Goal: Transaction & Acquisition: Purchase product/service

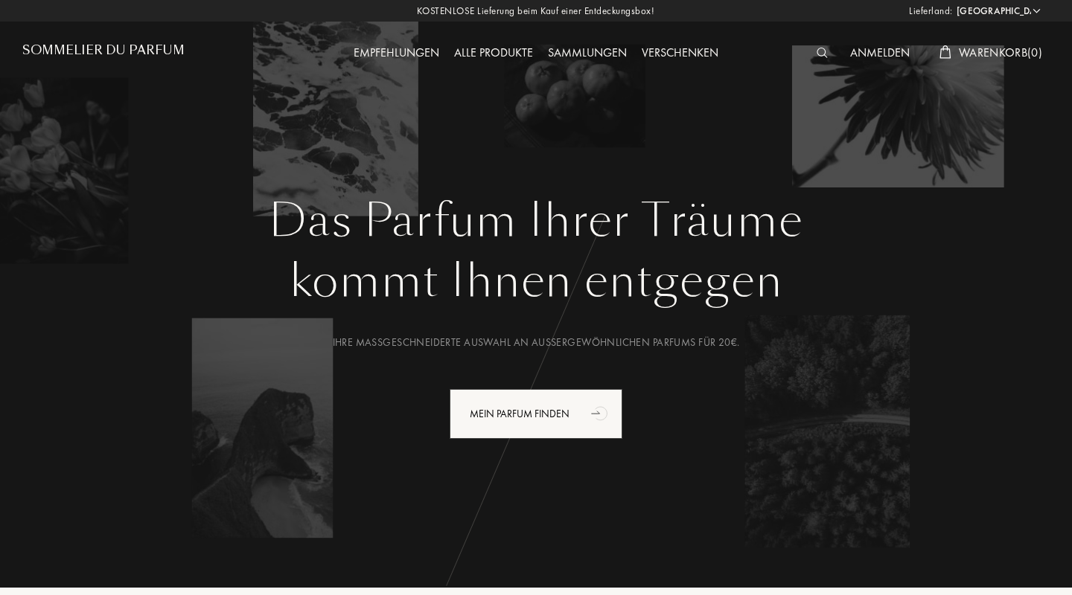
select select "DE"
click at [851, 53] on div "Anmelden" at bounding box center [879, 53] width 74 height 19
drag, startPoint x: 818, startPoint y: 60, endPoint x: 821, endPoint y: 51, distance: 9.4
click at [821, 51] on div at bounding box center [825, 53] width 33 height 19
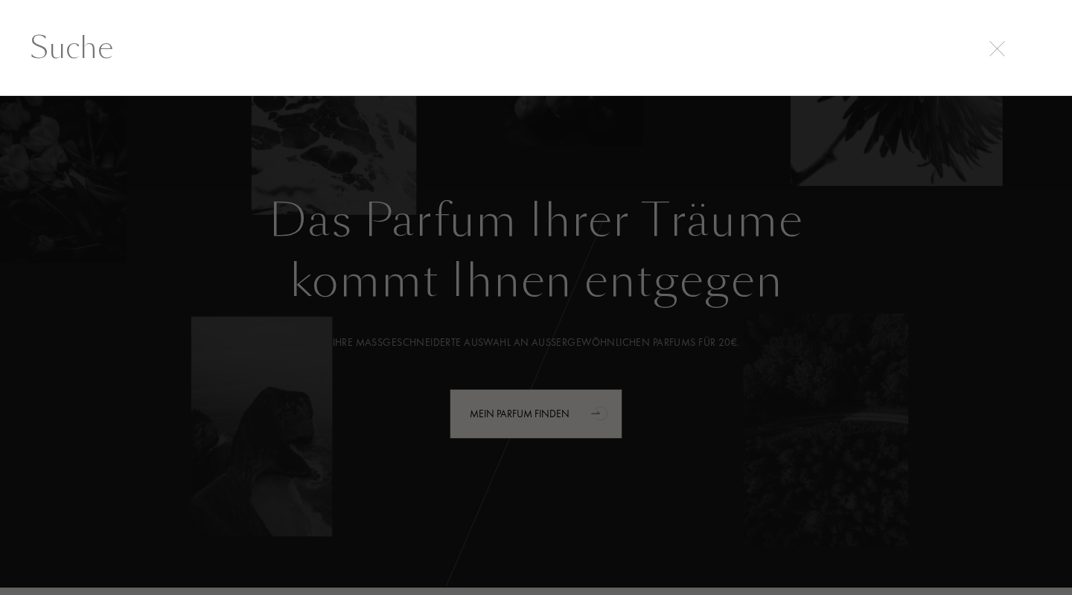
scroll to position [1, 0]
click at [821, 51] on input "text" at bounding box center [536, 47] width 1072 height 45
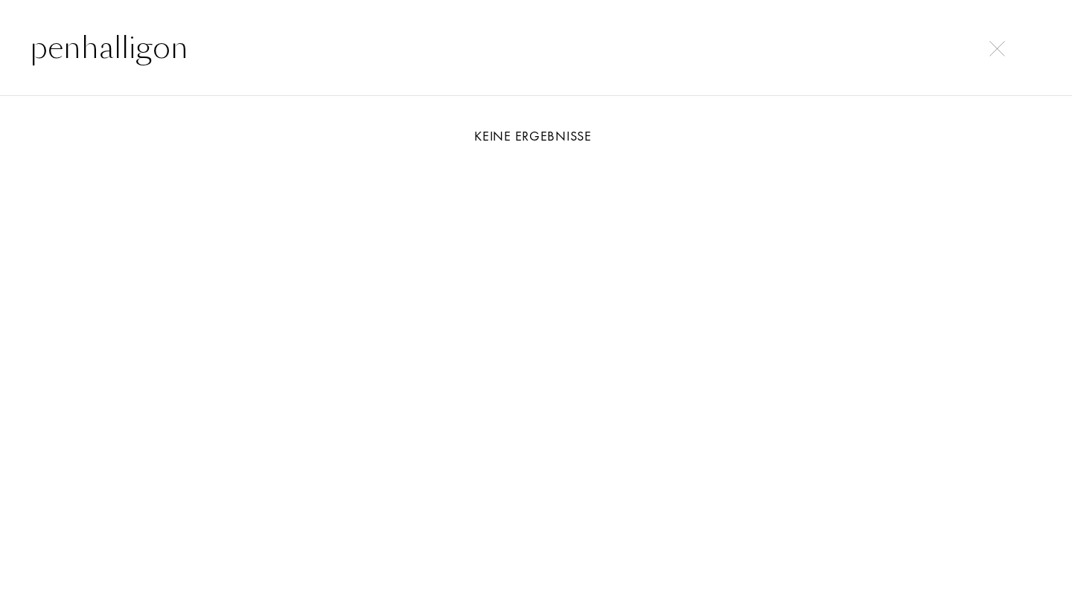
type input "penhalligon"
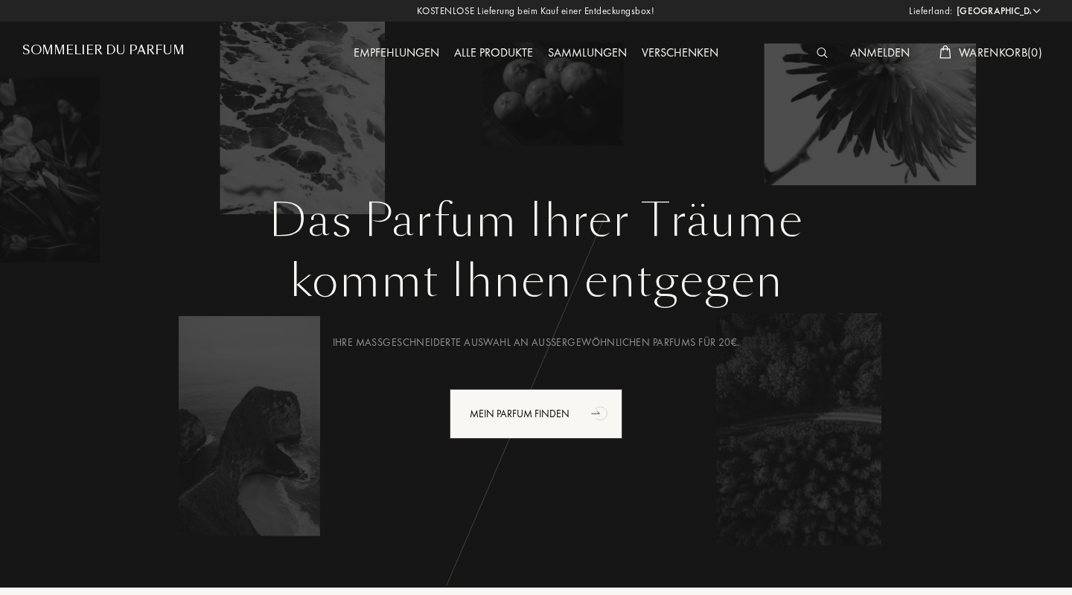
click at [394, 48] on div "Empfehlungen" at bounding box center [396, 53] width 100 height 19
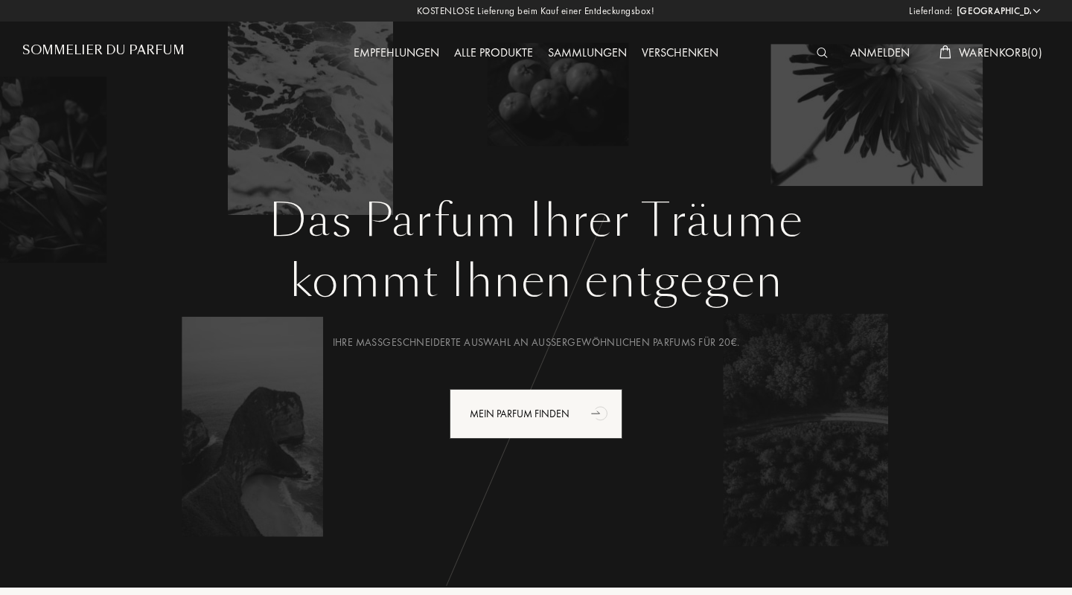
click at [515, 51] on div "Alle Produkte" at bounding box center [493, 53] width 94 height 19
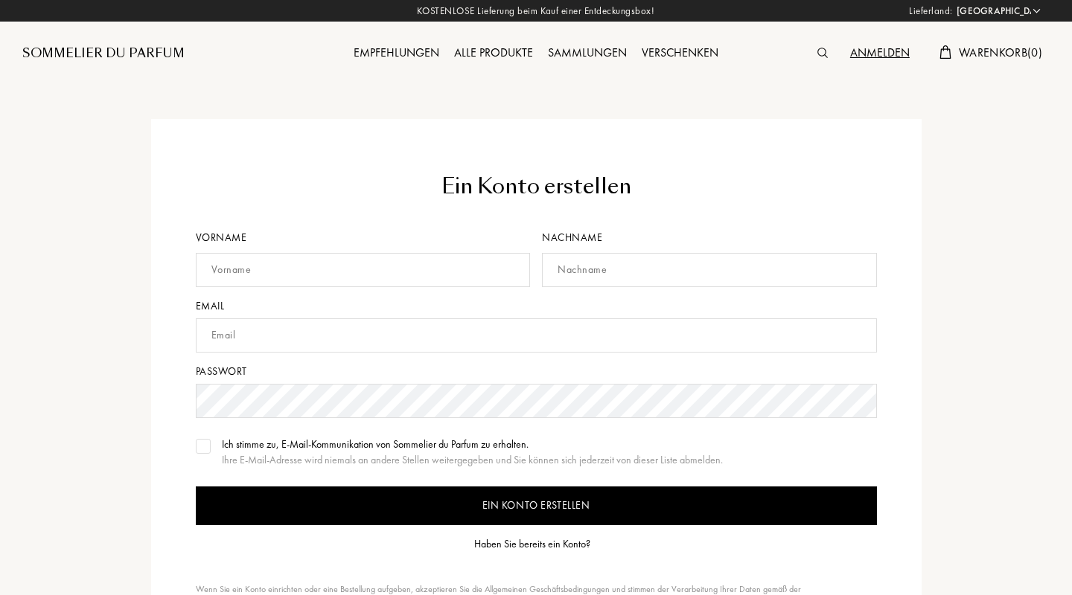
select select "DE"
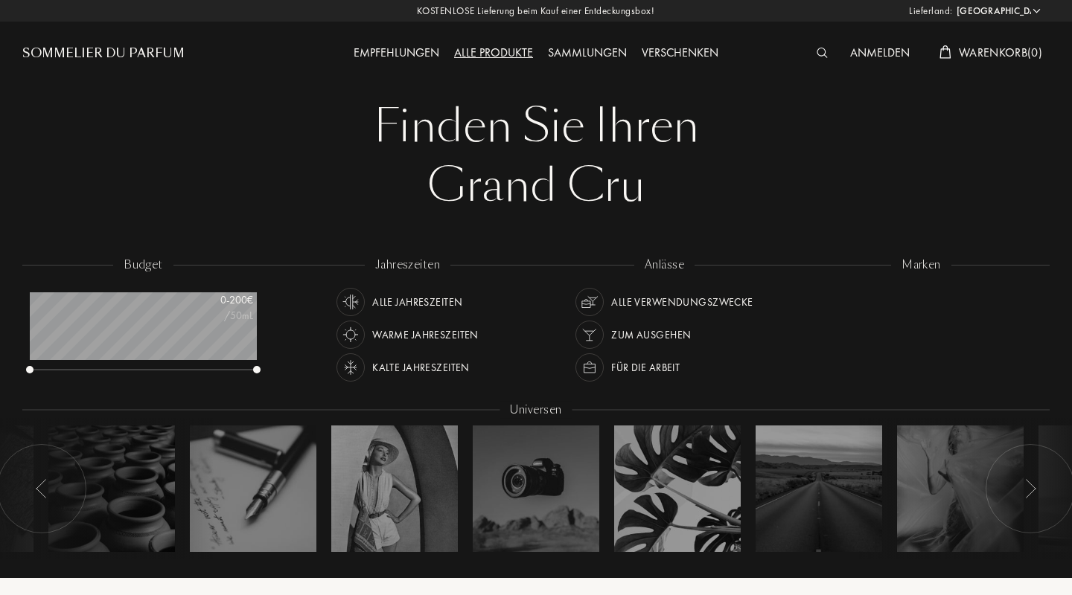
select select "DE"
click at [816, 49] on img at bounding box center [821, 53] width 11 height 10
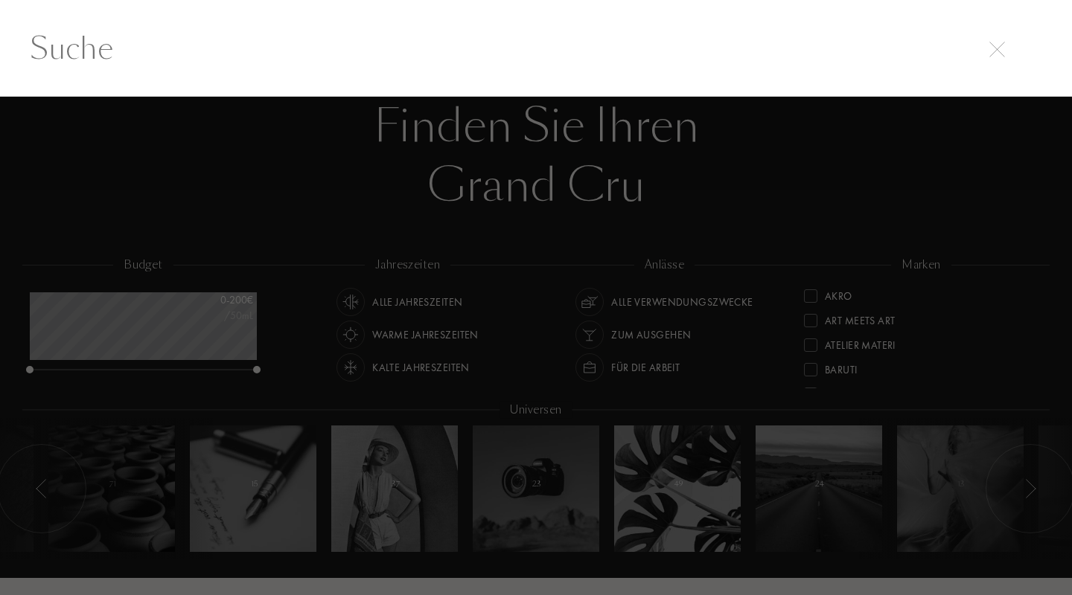
scroll to position [1, 0]
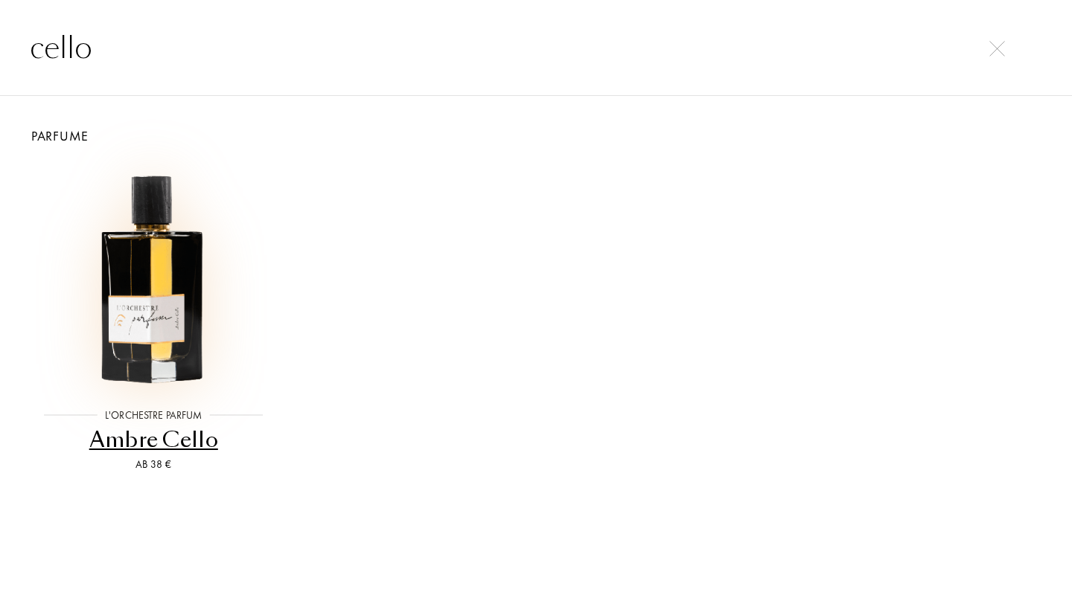
type input "cello"
click at [173, 301] on img at bounding box center [153, 276] width 229 height 229
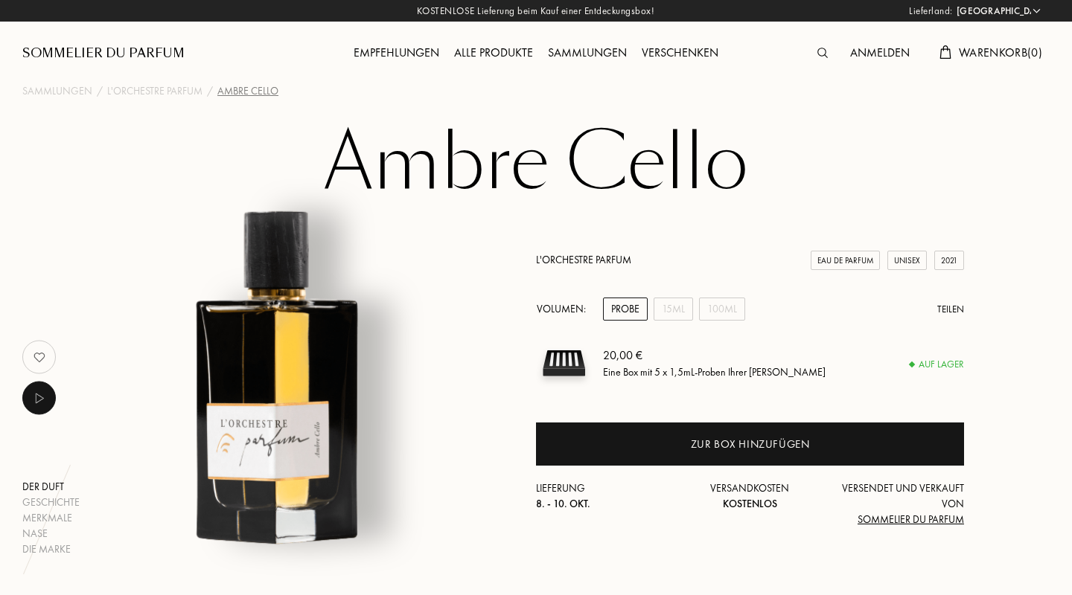
select select "DE"
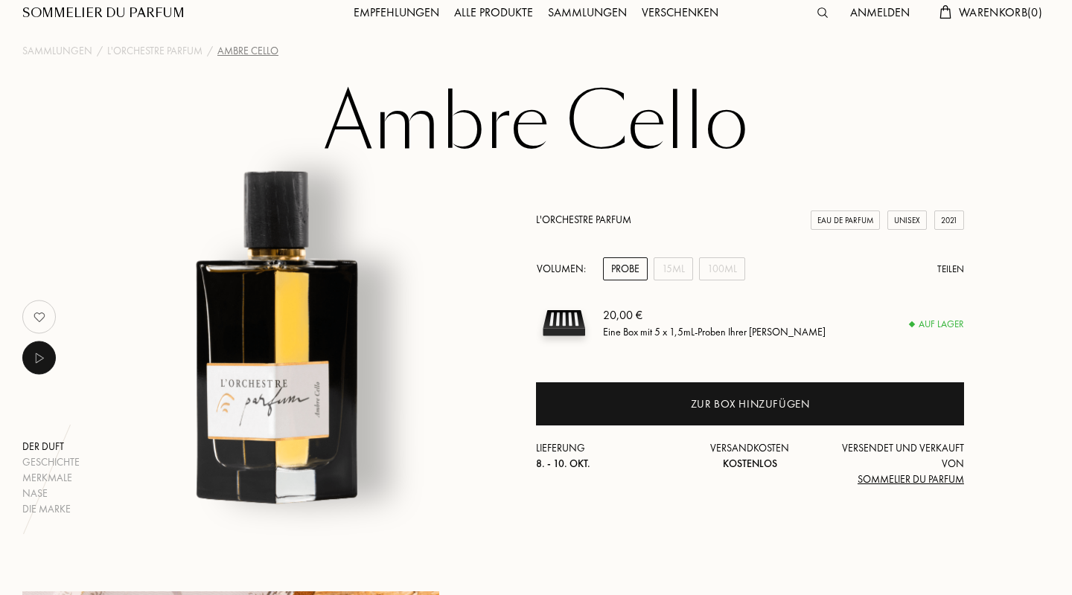
scroll to position [43, 0]
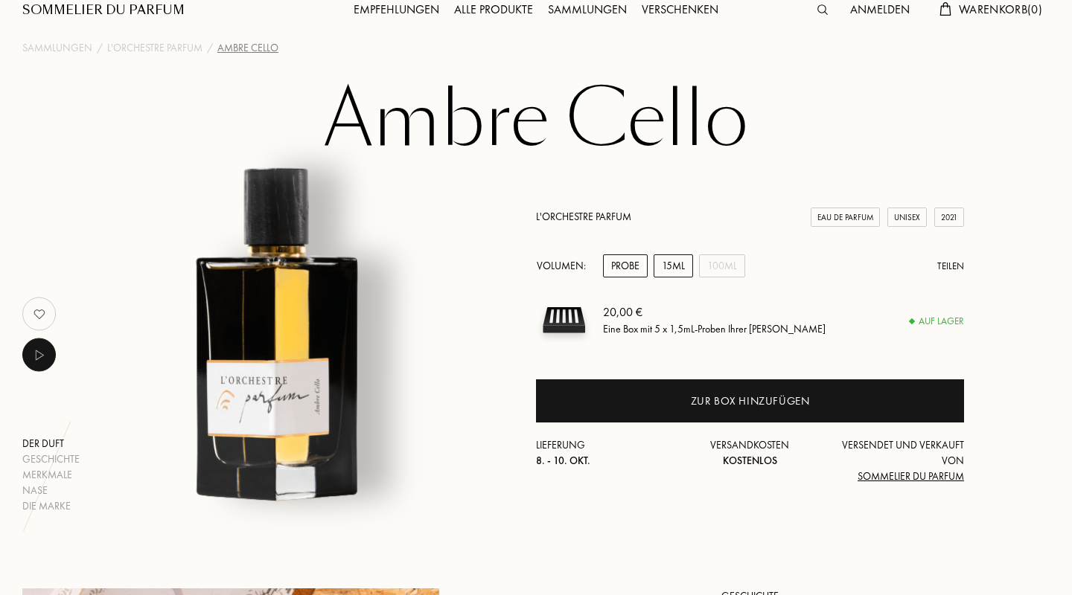
click at [684, 260] on div "15mL" at bounding box center [672, 265] width 39 height 23
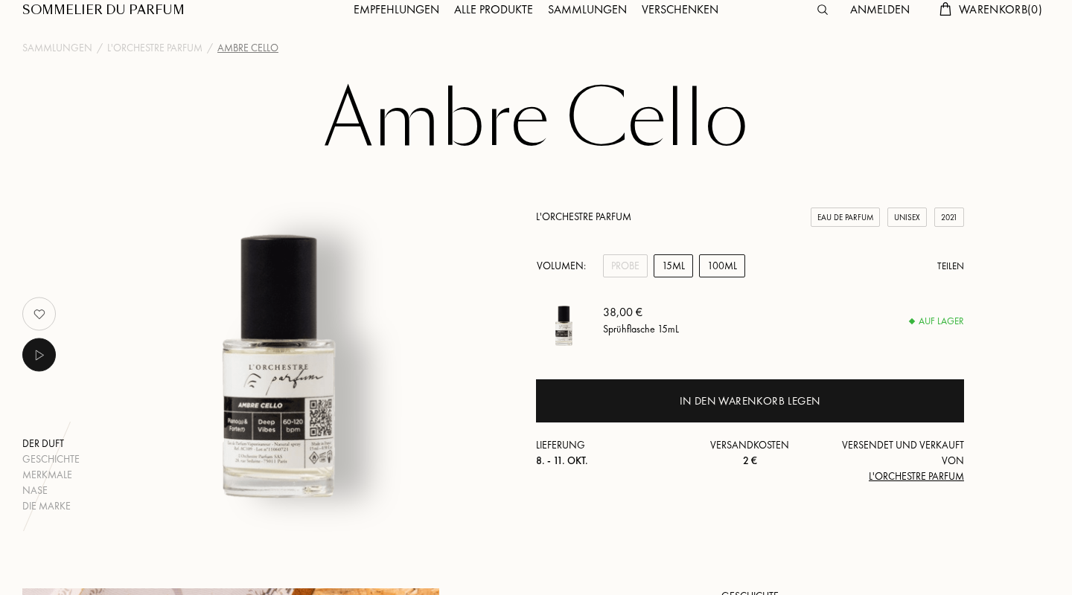
click at [713, 263] on div "100mL" at bounding box center [722, 265] width 46 height 23
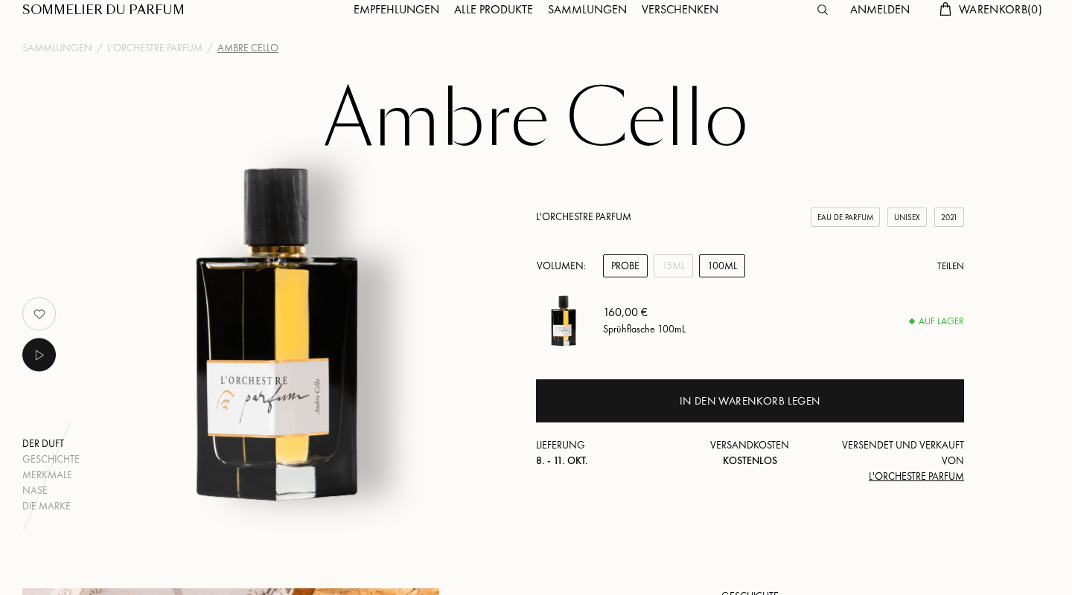
click at [626, 262] on div "Probe" at bounding box center [625, 265] width 45 height 23
click at [878, 15] on div "Anmelden" at bounding box center [879, 10] width 74 height 19
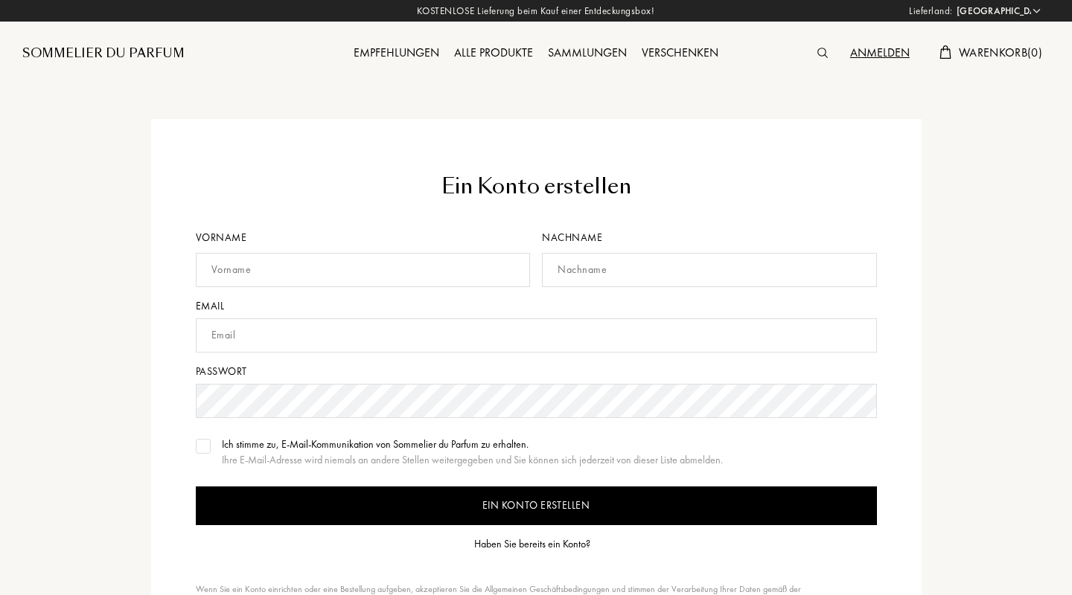
select select "DE"
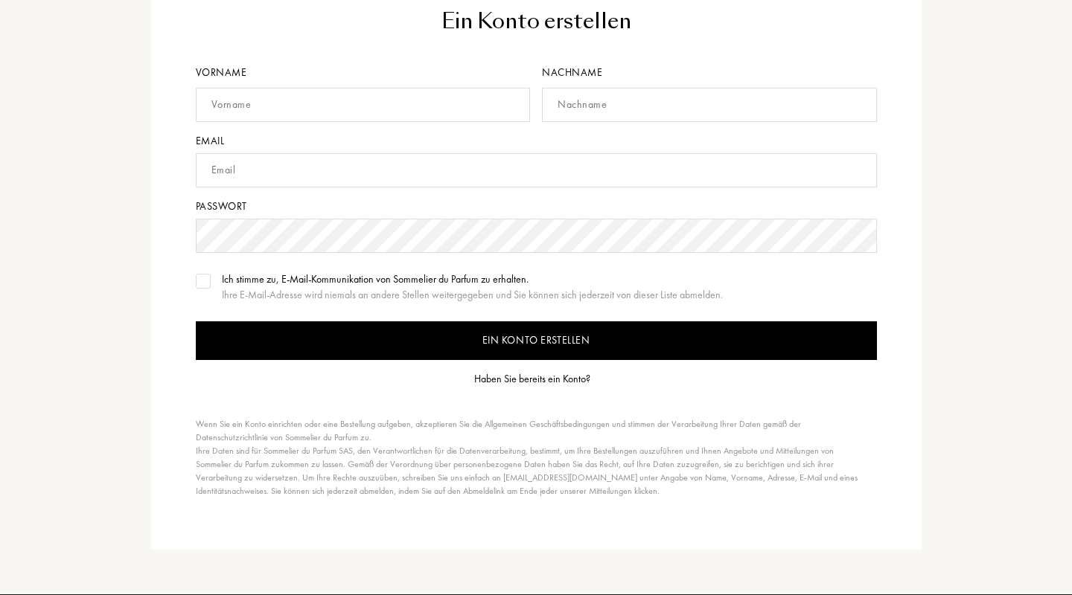
scroll to position [166, 0]
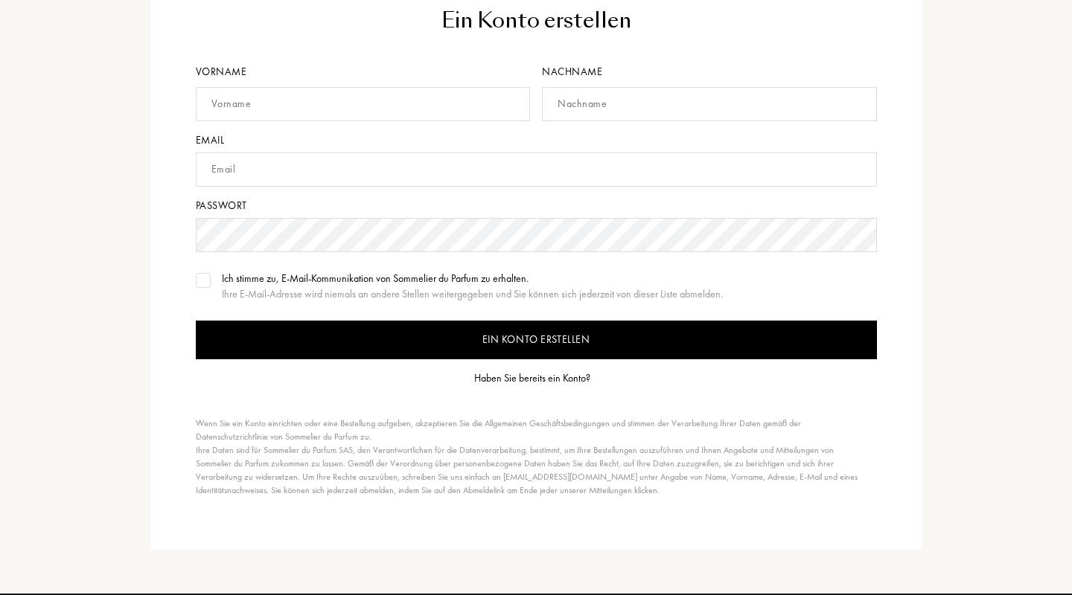
click at [529, 379] on div "Haben Sie bereits ein Konto?" at bounding box center [532, 379] width 116 height 16
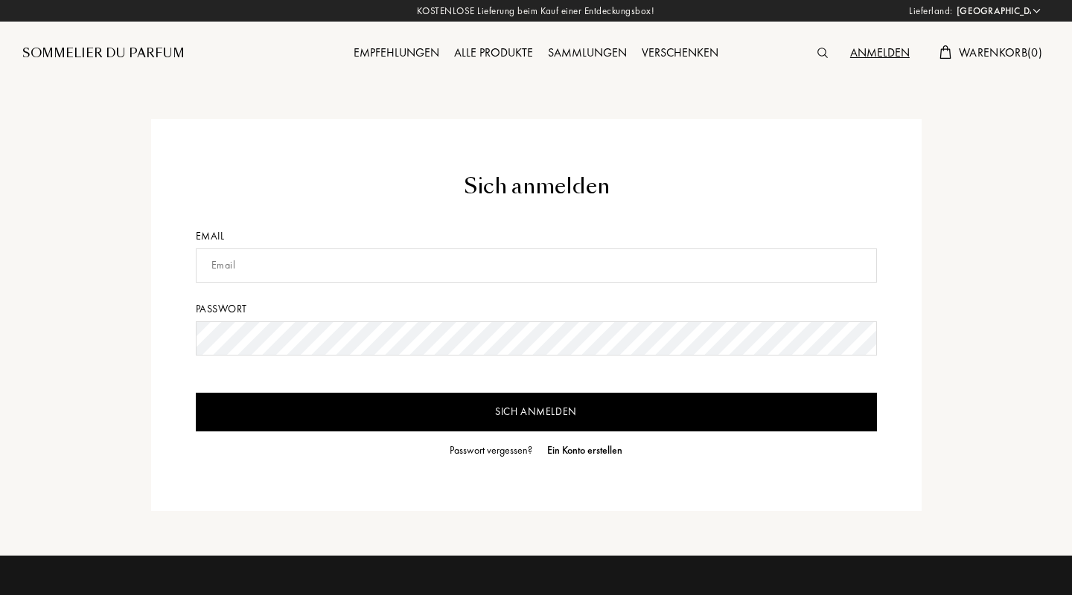
select select "DE"
click at [443, 260] on input "text" at bounding box center [536, 266] width 681 height 34
type input "[EMAIL_ADDRESS][DOMAIN_NAME]"
click at [409, 407] on input "Sich anmelden" at bounding box center [536, 412] width 681 height 39
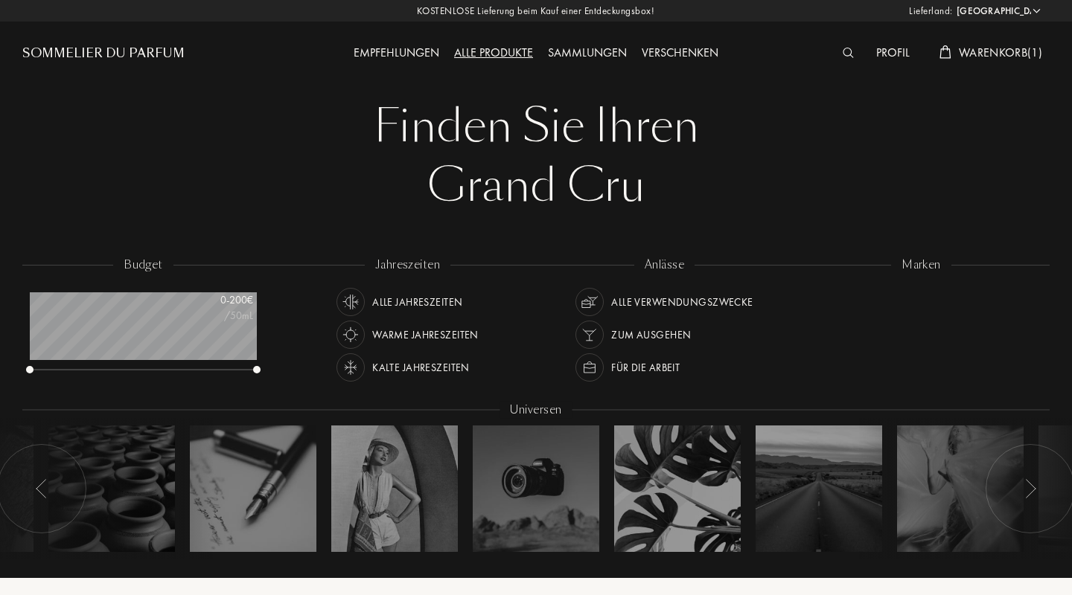
select select "DE"
click at [980, 51] on span "Warenkorb ( 1 )" at bounding box center [999, 53] width 83 height 16
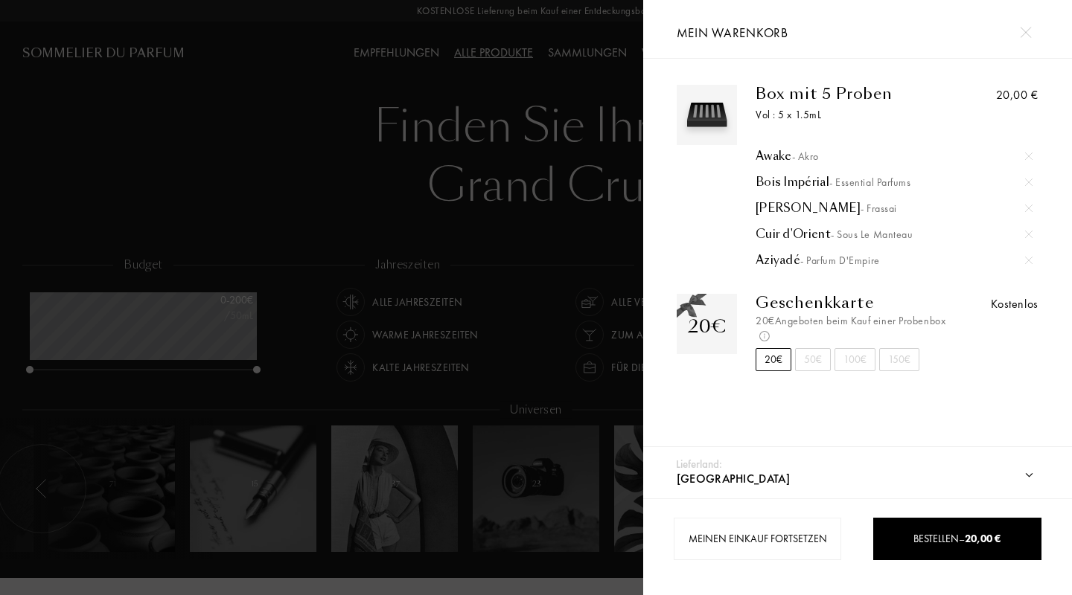
click at [1030, 178] on div at bounding box center [1028, 182] width 22 height 22
click at [277, 141] on div at bounding box center [321, 297] width 643 height 595
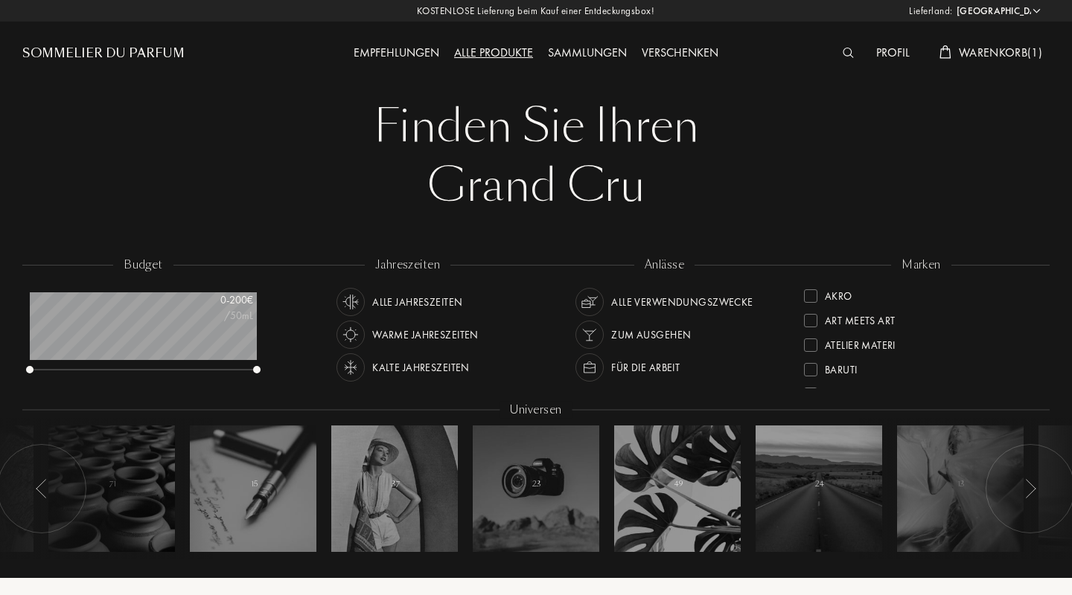
click at [842, 51] on img at bounding box center [847, 53] width 11 height 10
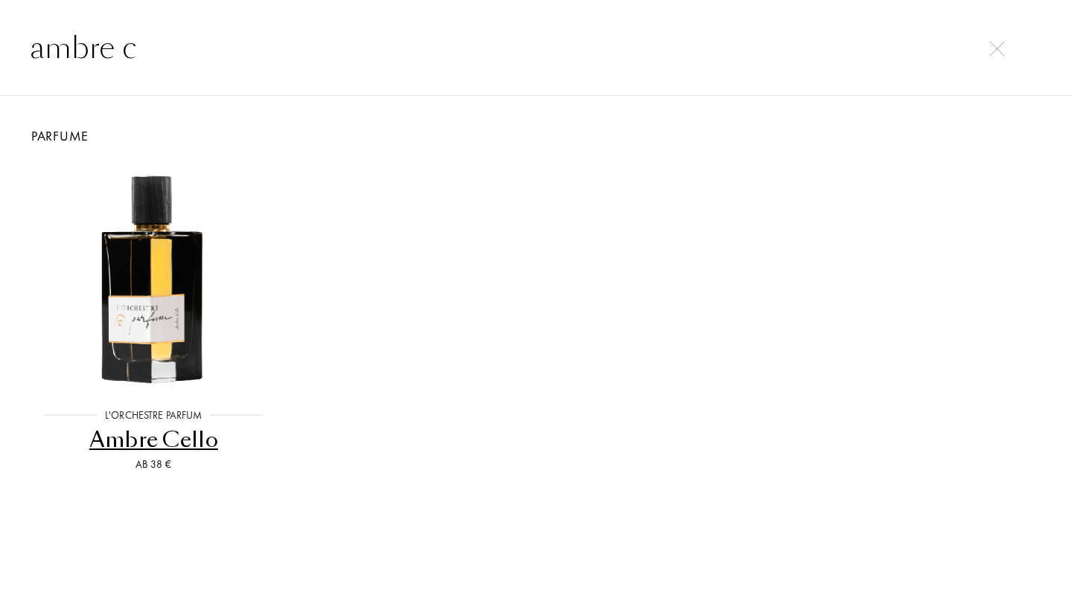
type input "ambre c"
click at [163, 440] on div "Ambre Cello" at bounding box center [153, 440] width 243 height 29
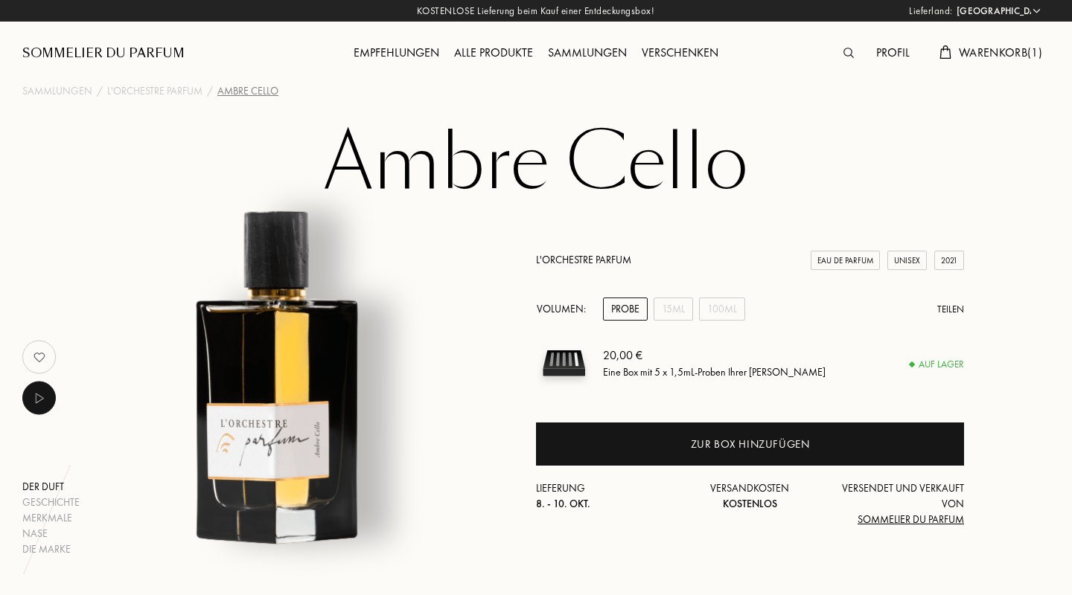
select select "DE"
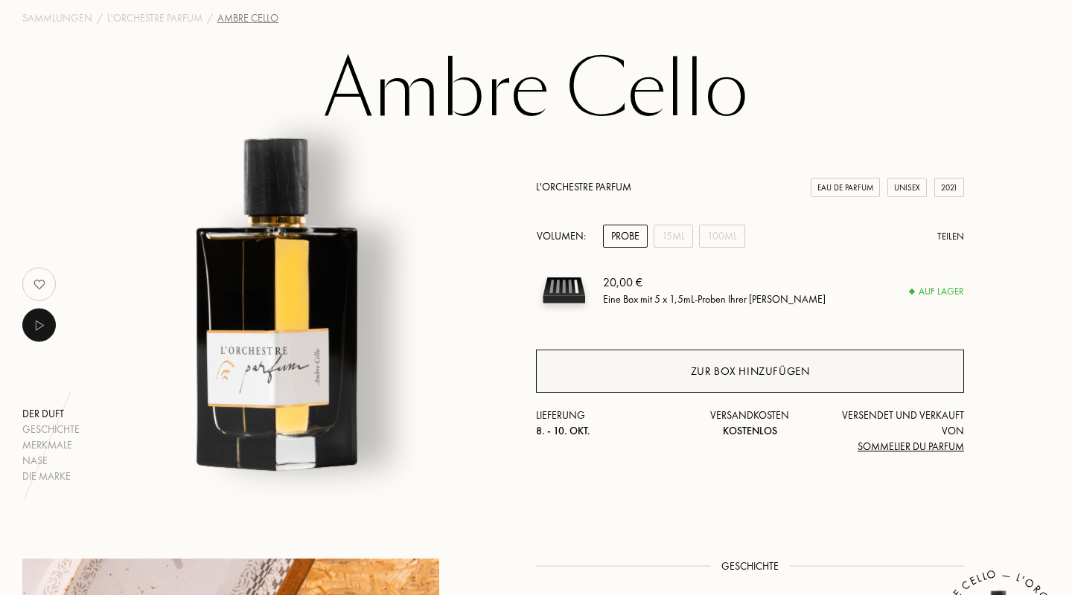
click at [627, 373] on div "Zur Box hinzufügen" at bounding box center [750, 371] width 428 height 43
